Goal: Transaction & Acquisition: Purchase product/service

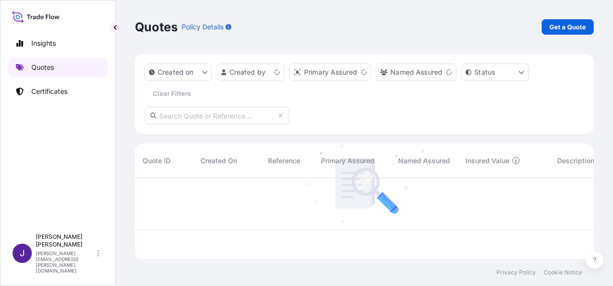
scroll to position [79, 451]
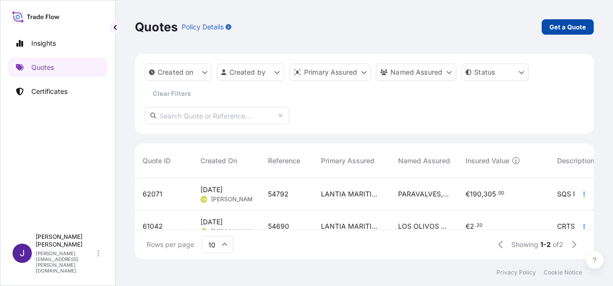
click at [575, 30] on p "Get a Quote" at bounding box center [568, 27] width 37 height 10
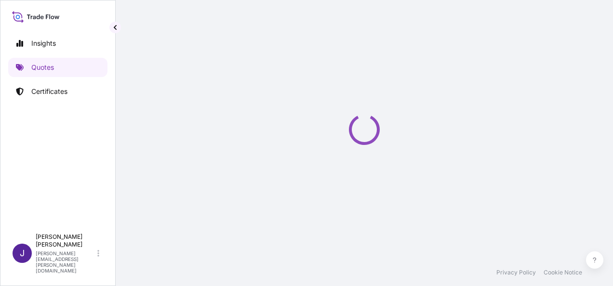
select select "Sea"
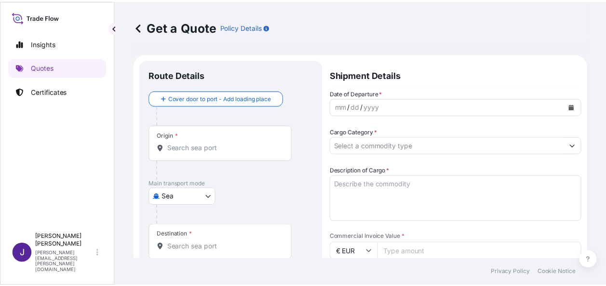
scroll to position [15, 0]
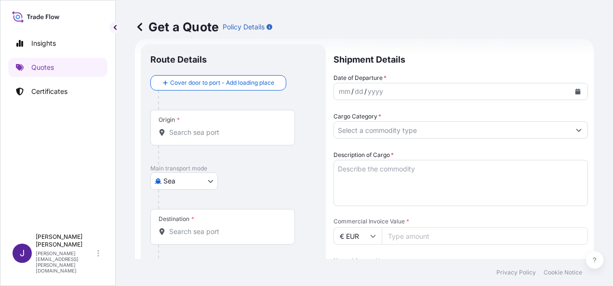
click at [220, 128] on input "Origin *" at bounding box center [226, 133] width 114 height 10
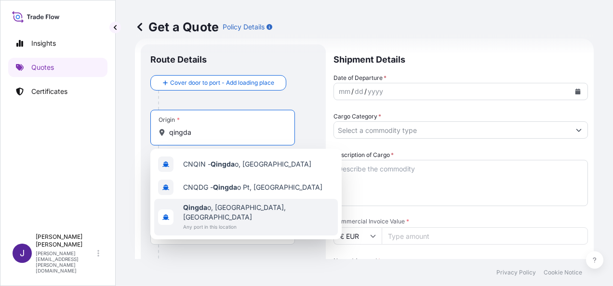
click at [232, 222] on span "Any port in this location" at bounding box center [258, 227] width 151 height 10
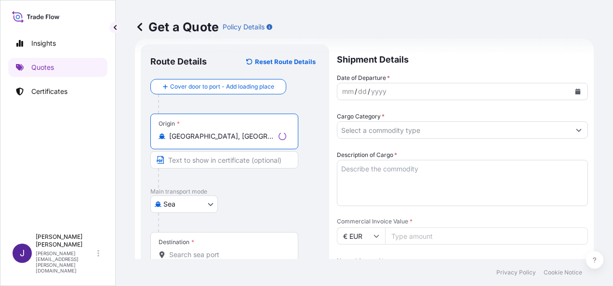
type input "[GEOGRAPHIC_DATA], [GEOGRAPHIC_DATA], [GEOGRAPHIC_DATA]"
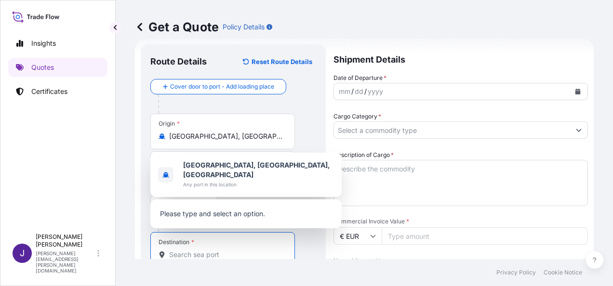
click at [215, 253] on input "Destination *" at bounding box center [226, 255] width 114 height 10
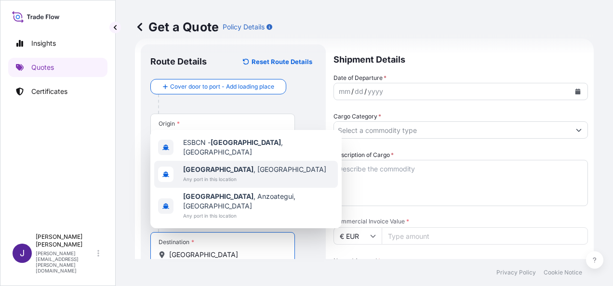
click at [223, 175] on span "[GEOGRAPHIC_DATA] , [GEOGRAPHIC_DATA]" at bounding box center [254, 170] width 143 height 10
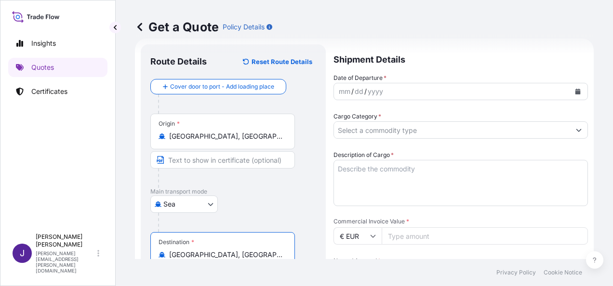
type input "[GEOGRAPHIC_DATA], [GEOGRAPHIC_DATA]"
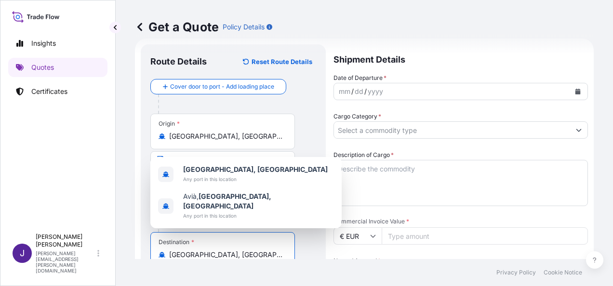
click at [576, 91] on icon "Calendar" at bounding box center [578, 92] width 5 height 6
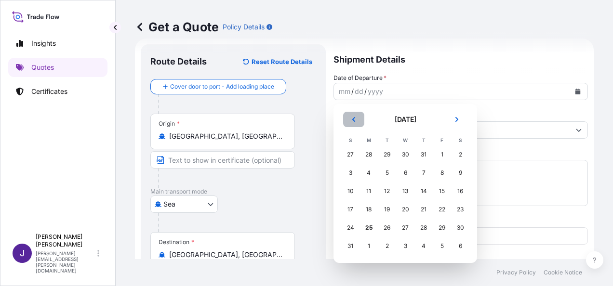
click at [353, 119] on icon "Previous" at bounding box center [354, 120] width 6 height 6
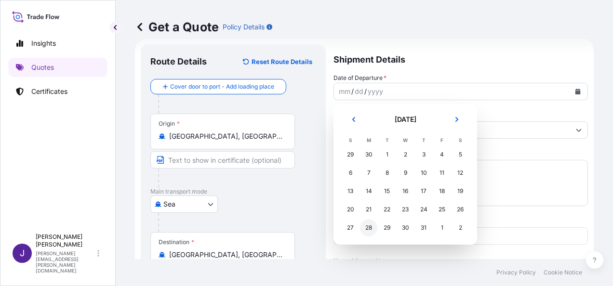
click at [367, 228] on div "28" at bounding box center [368, 227] width 17 height 17
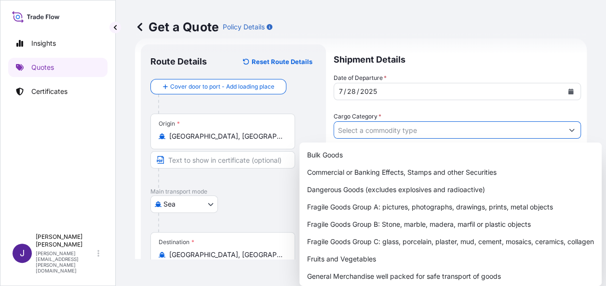
click at [431, 129] on input "Cargo Category *" at bounding box center [448, 130] width 229 height 17
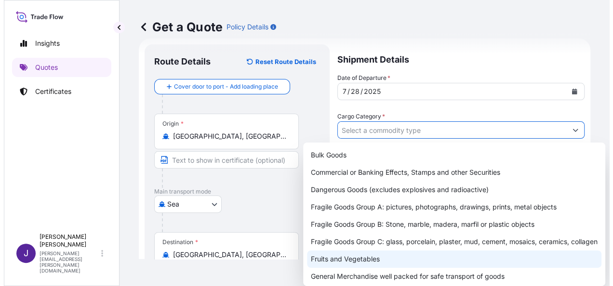
scroll to position [48, 0]
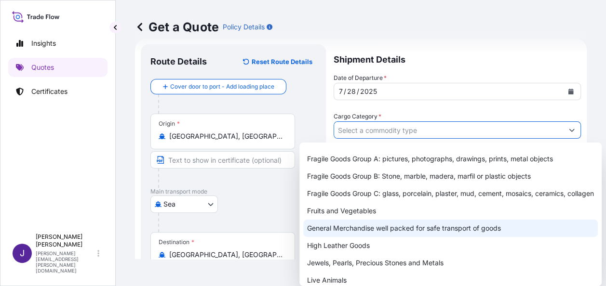
click at [354, 234] on div "General Merchandise well packed for safe transport of goods" at bounding box center [450, 228] width 295 height 17
type input "General Merchandise well packed for safe transport of goods"
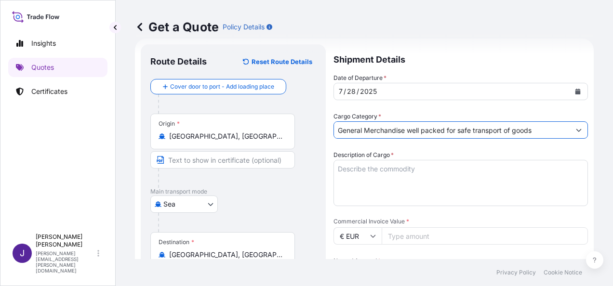
click at [382, 165] on textarea "Description of Cargo *" at bounding box center [461, 183] width 255 height 46
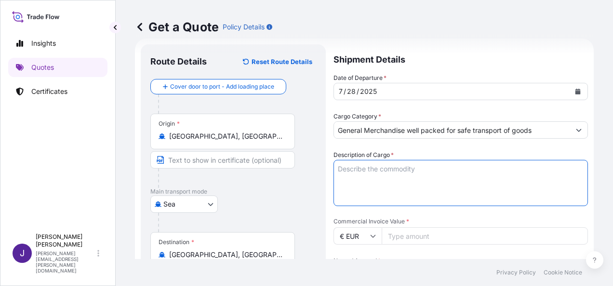
paste textarea "Bolsa de PET con etiqueta de cartón"
type textarea "Bolsa de PET con etiqueta de cartón"
click at [395, 235] on input "Commercial Invoice Value *" at bounding box center [485, 236] width 206 height 17
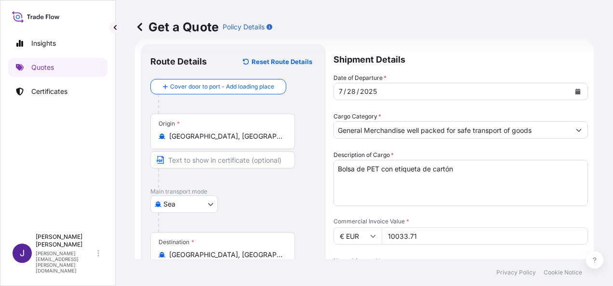
type input "10033.71"
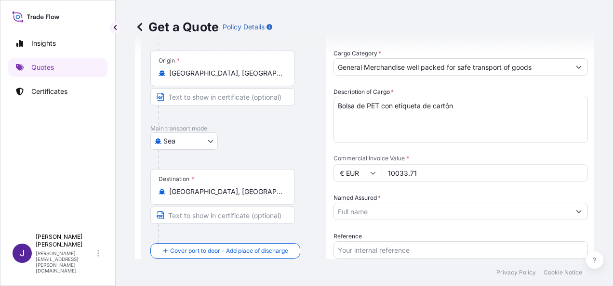
scroll to position [112, 0]
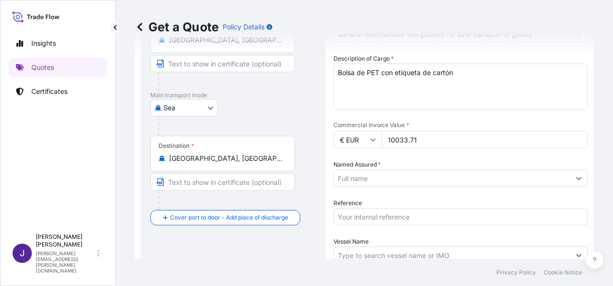
click at [358, 214] on input "Reference" at bounding box center [461, 216] width 255 height 17
type input "52349"
click at [380, 171] on input "Named Assured *" at bounding box center [452, 178] width 236 height 17
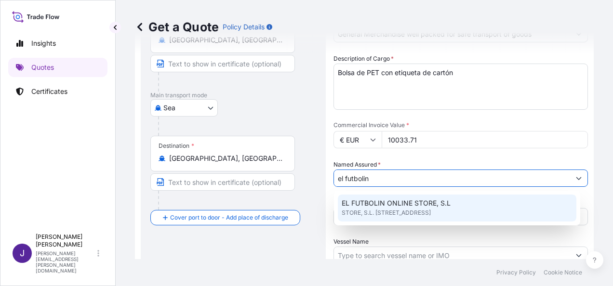
click at [431, 211] on span "STORE, S.L. [STREET_ADDRESS]" at bounding box center [386, 213] width 89 height 10
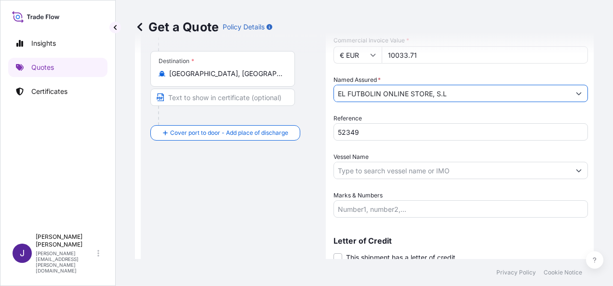
scroll to position [208, 0]
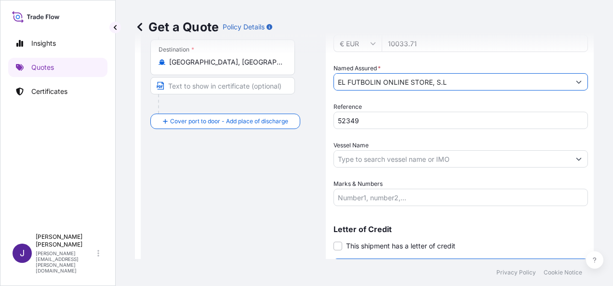
type input "EL FUTBOLIN ONLINE STORE, S.L"
click at [437, 165] on input "Vessel Name" at bounding box center [452, 158] width 236 height 17
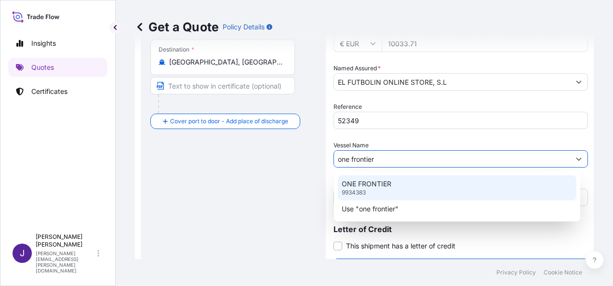
click at [374, 183] on p "ONE FRONTIER" at bounding box center [367, 184] width 50 height 10
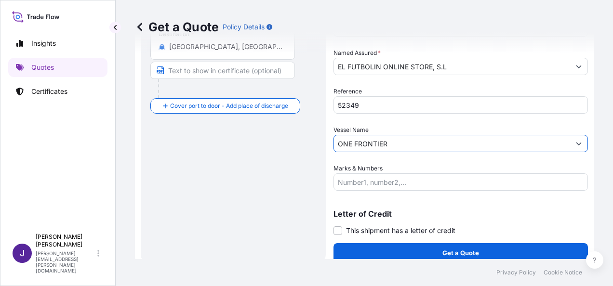
scroll to position [232, 0]
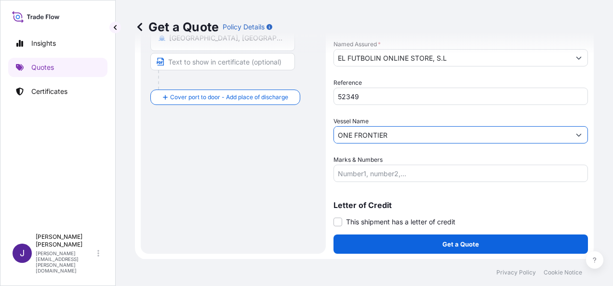
type input "ONE FRONTIER"
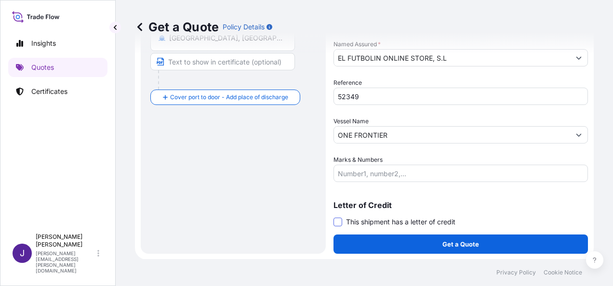
click at [338, 223] on span at bounding box center [338, 222] width 9 height 9
click at [334, 217] on input "This shipment has a letter of credit" at bounding box center [334, 217] width 0 height 0
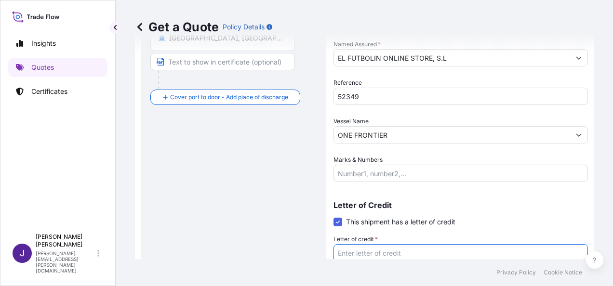
click at [354, 252] on textarea "Letter of credit *" at bounding box center [461, 268] width 255 height 46
paste textarea "EL FUTBOLIN ONLINE STORE, S.L. C/ LLUNA, 34 - 1º - 3ª"
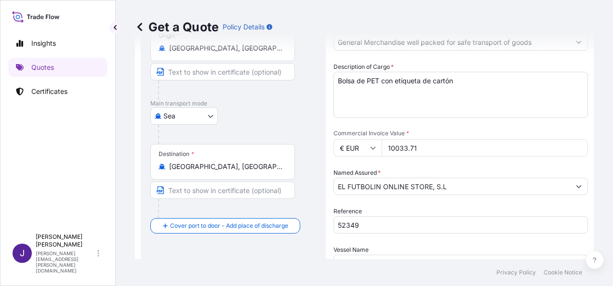
scroll to position [95, 0]
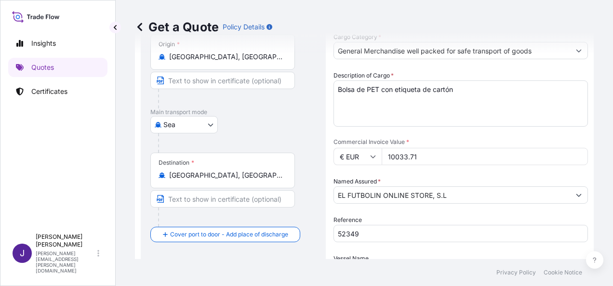
type textarea "EL FUTBOLIN ONLINE STORE, S.L. C/ LLUNA, 34 - 1º - 3ª"
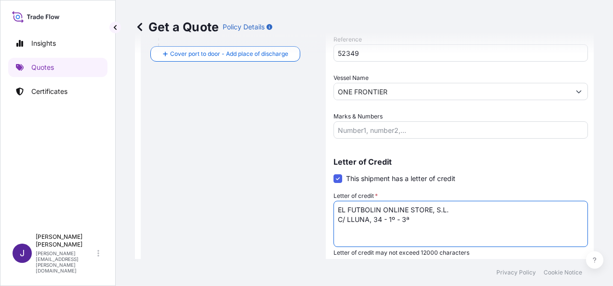
scroll to position [306, 0]
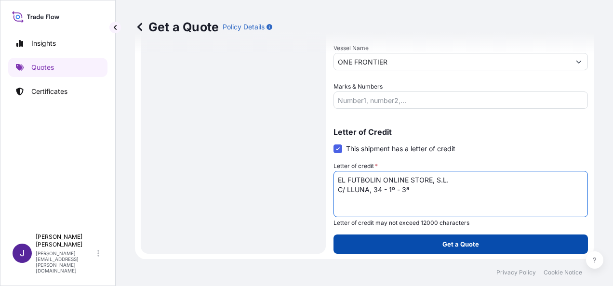
click at [464, 246] on p "Get a Quote" at bounding box center [461, 245] width 37 height 10
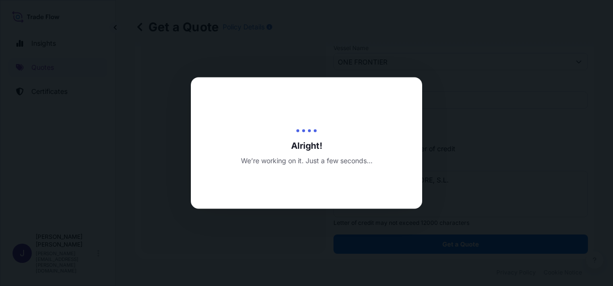
select select "Sea"
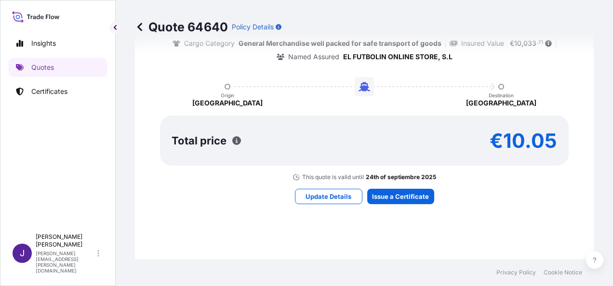
scroll to position [864, 0]
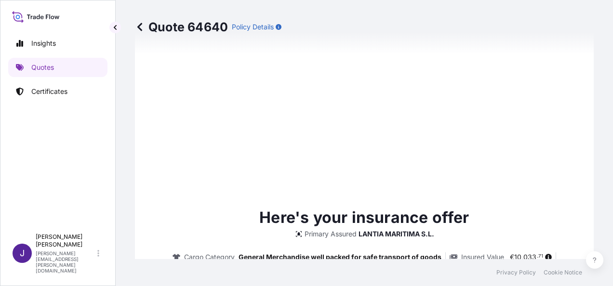
type input "[DATE]"
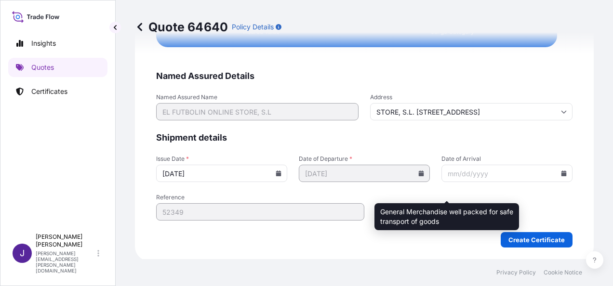
scroll to position [1969, 0]
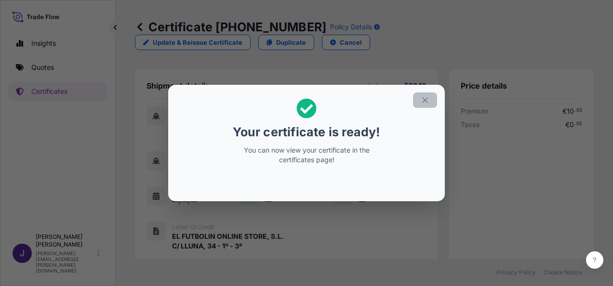
click at [427, 102] on icon "button" at bounding box center [425, 100] width 9 height 9
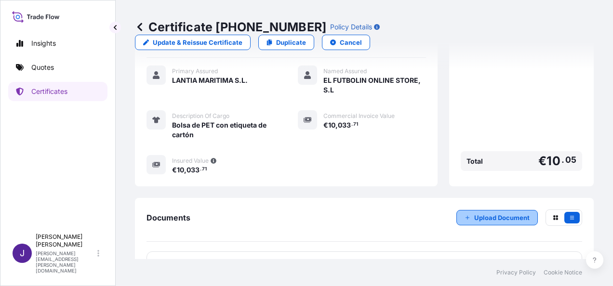
scroll to position [248, 0]
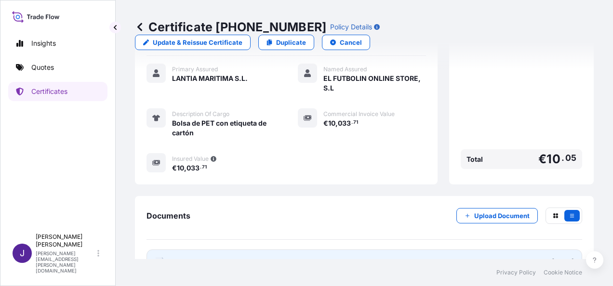
click at [311, 250] on link "PDF Certificate [DATE]" at bounding box center [365, 262] width 436 height 25
